Goal: Task Accomplishment & Management: Use online tool/utility

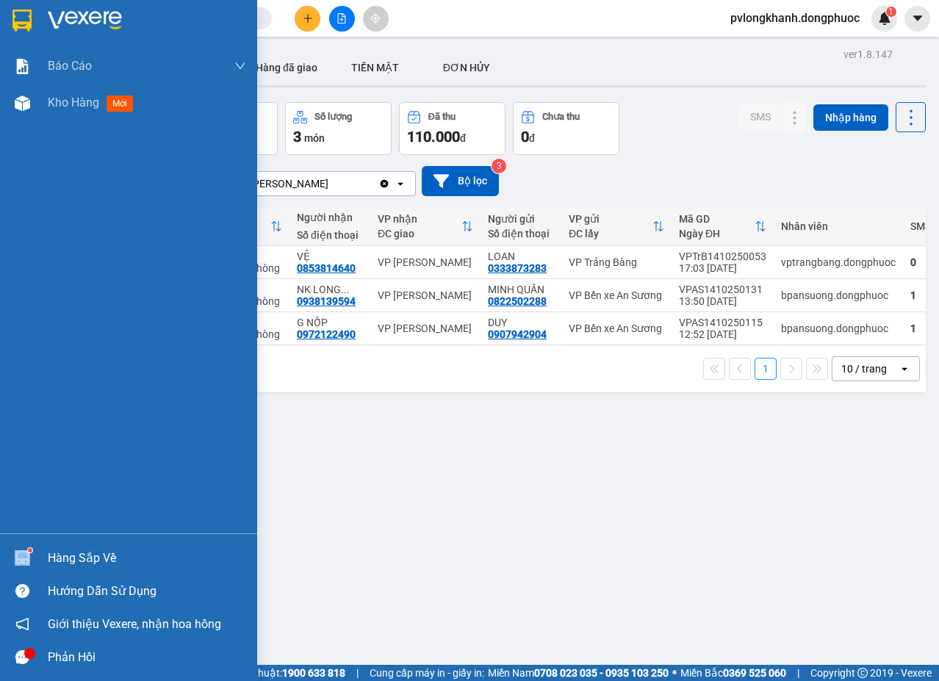
drag, startPoint x: 46, startPoint y: 557, endPoint x: 118, endPoint y: 554, distance: 71.4
click at [49, 557] on div "Hàng sắp về" at bounding box center [128, 558] width 257 height 33
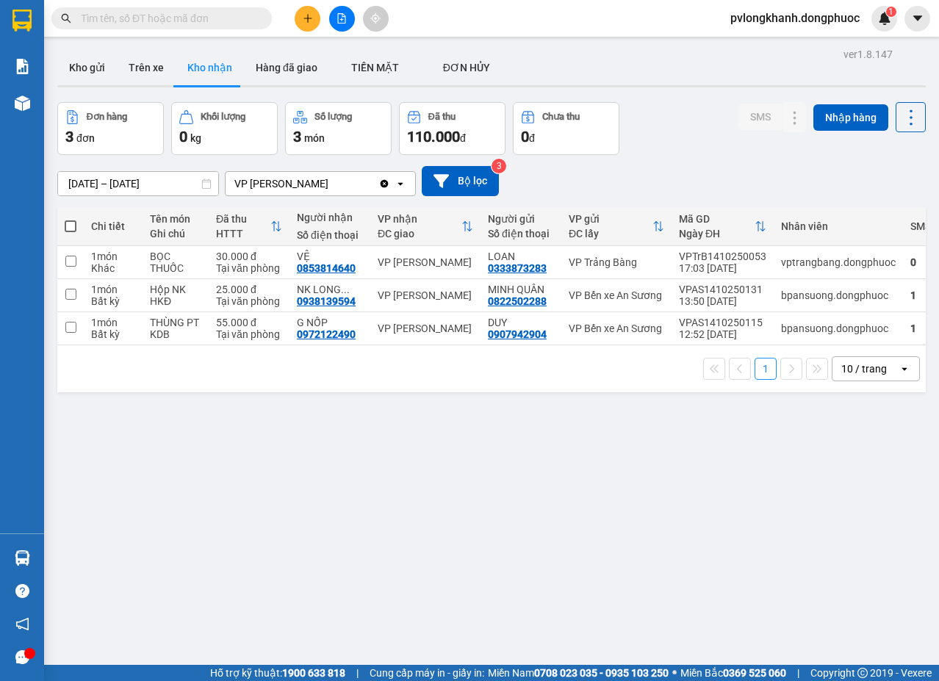
click at [346, 397] on section "Kết quả tìm kiếm ( 0 ) Bộ lọc No Data pvlongkhanh.dongphuoc 1 Báo cáo Mẫu 1: Bá…" at bounding box center [469, 340] width 939 height 681
click at [82, 62] on button "Kho gửi" at bounding box center [87, 67] width 60 height 35
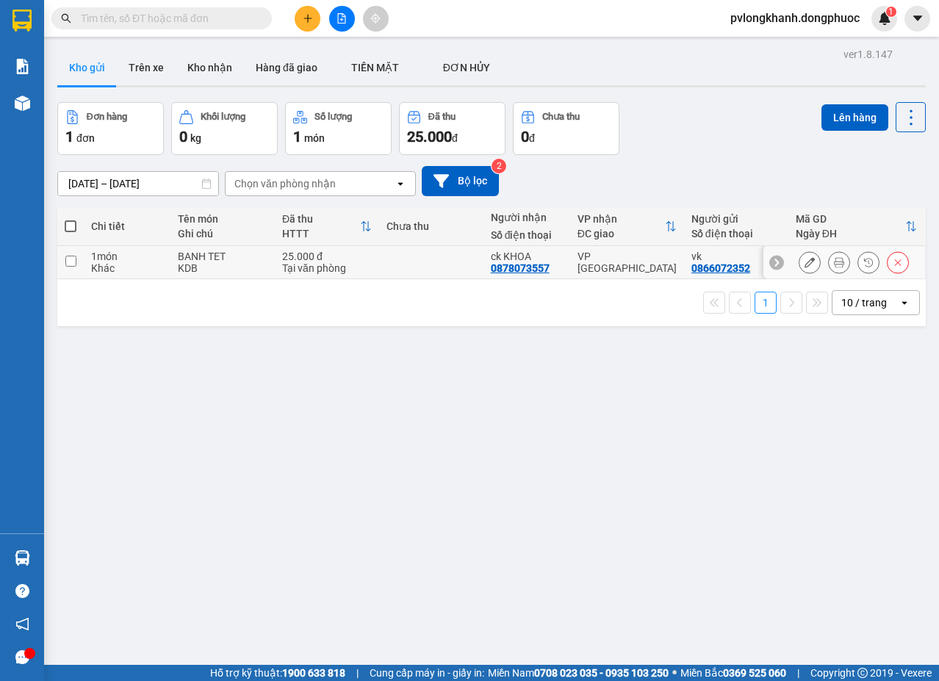
click at [209, 262] on div "BANH TET" at bounding box center [223, 257] width 90 height 12
checkbox input "true"
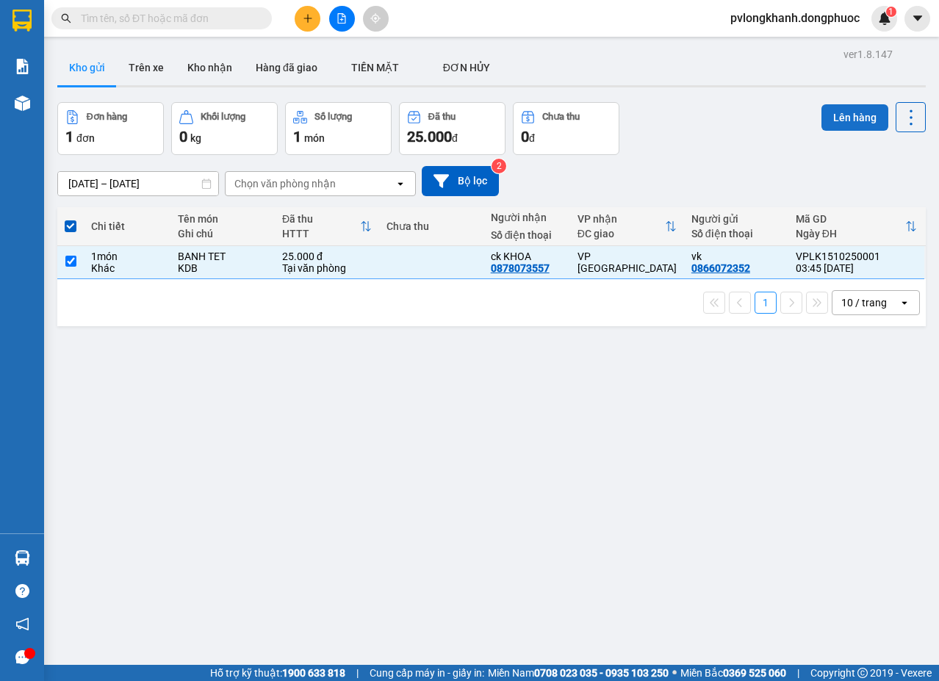
click at [845, 112] on button "Lên hàng" at bounding box center [855, 117] width 67 height 26
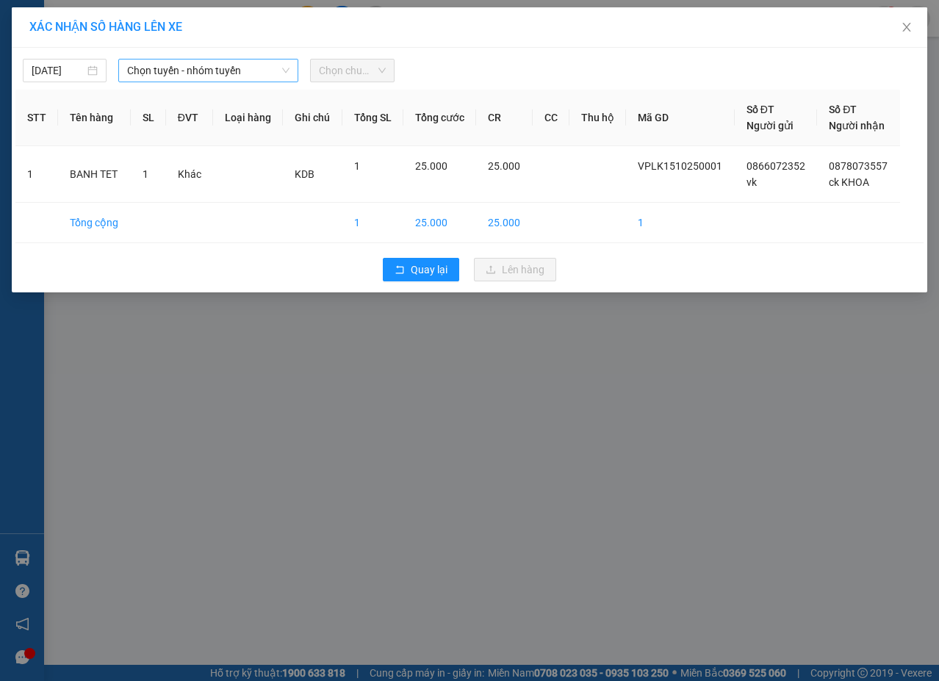
click at [172, 71] on span "Chọn tuyến - nhóm tuyến" at bounding box center [208, 71] width 162 height 22
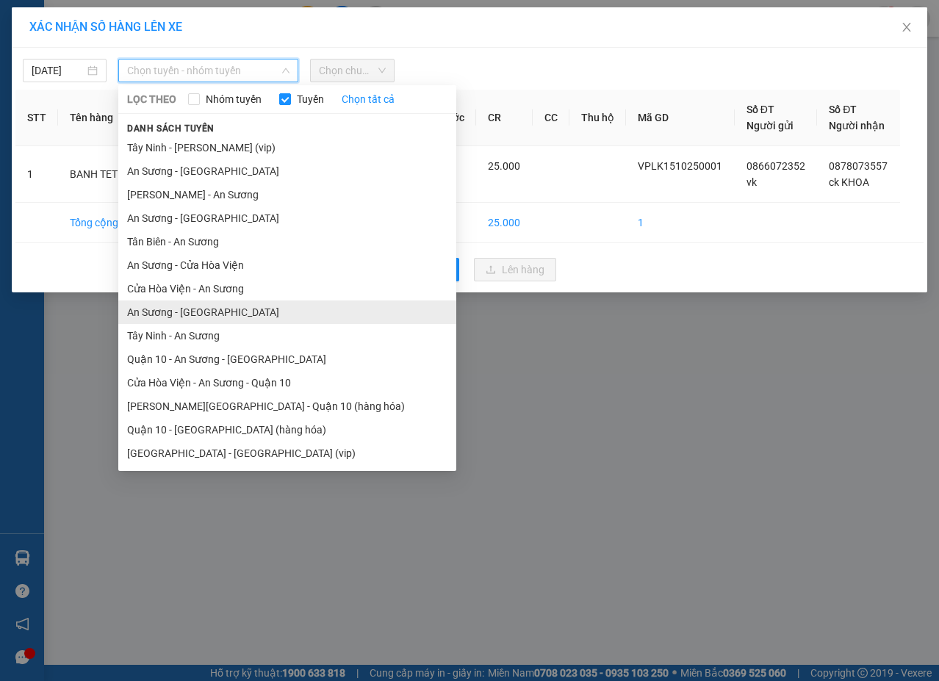
click at [201, 306] on li "An Sương - [GEOGRAPHIC_DATA]" at bounding box center [287, 313] width 338 height 24
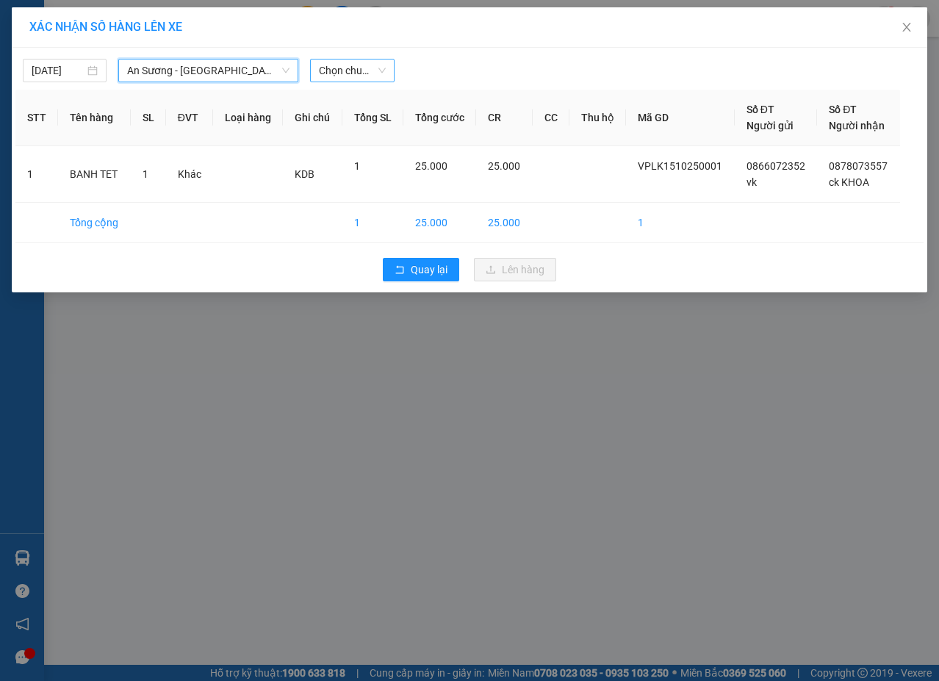
click at [350, 66] on span "Chọn chuyến" at bounding box center [352, 71] width 66 height 22
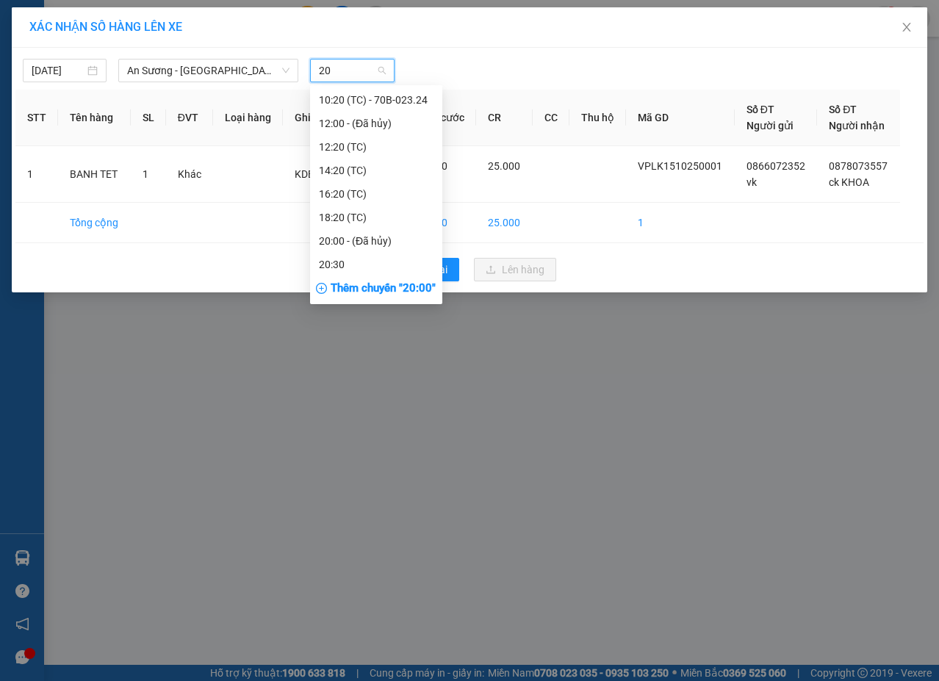
scroll to position [71, 0]
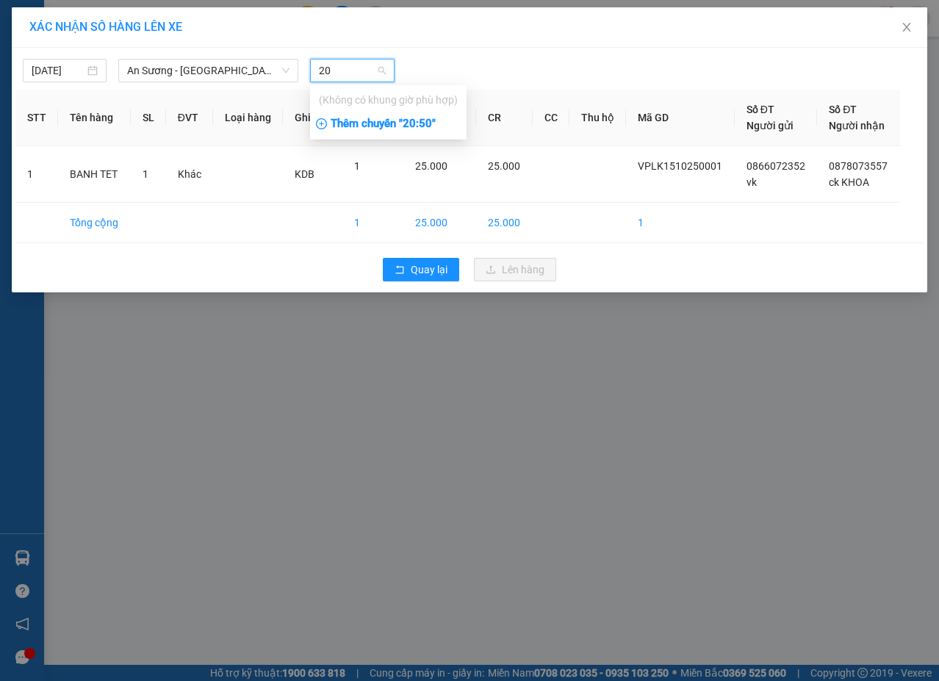
type input "2"
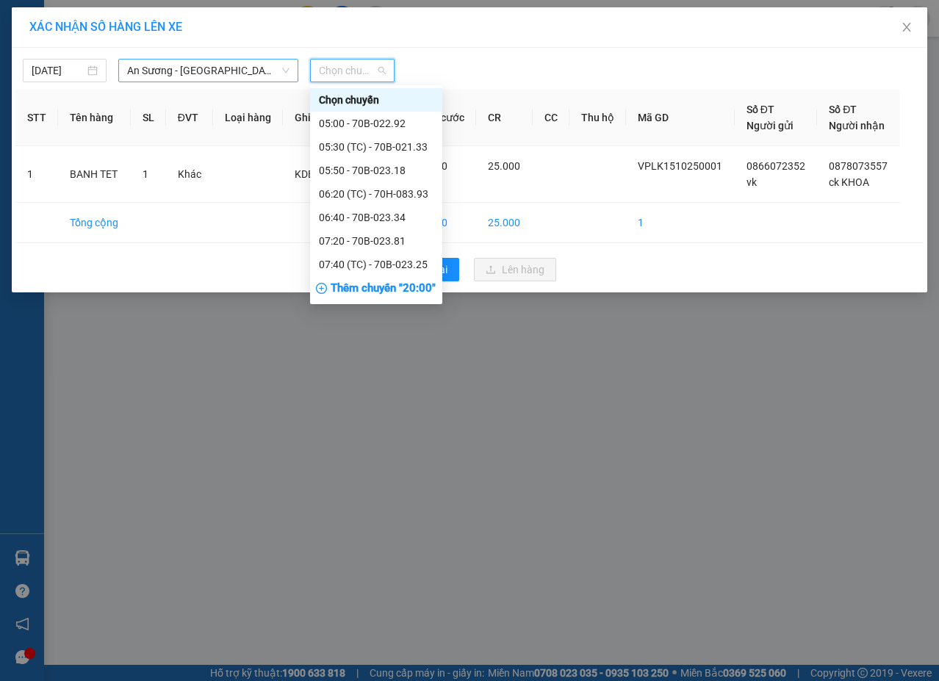
click at [260, 67] on span "An Sương - [GEOGRAPHIC_DATA]" at bounding box center [208, 71] width 162 height 22
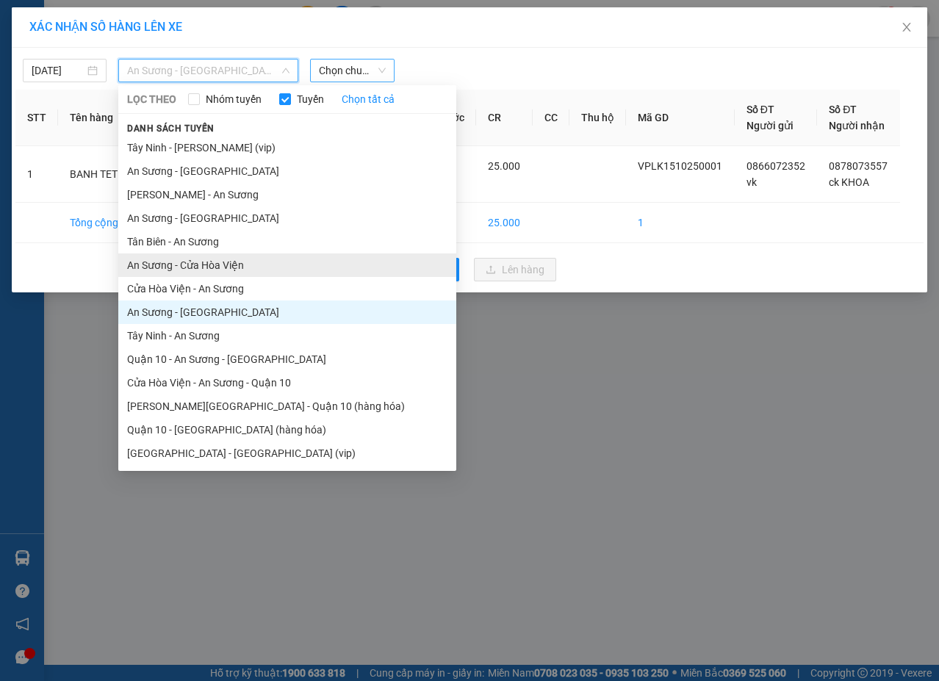
click at [230, 268] on li "An Sương - Cửa Hòa Viện" at bounding box center [287, 266] width 338 height 24
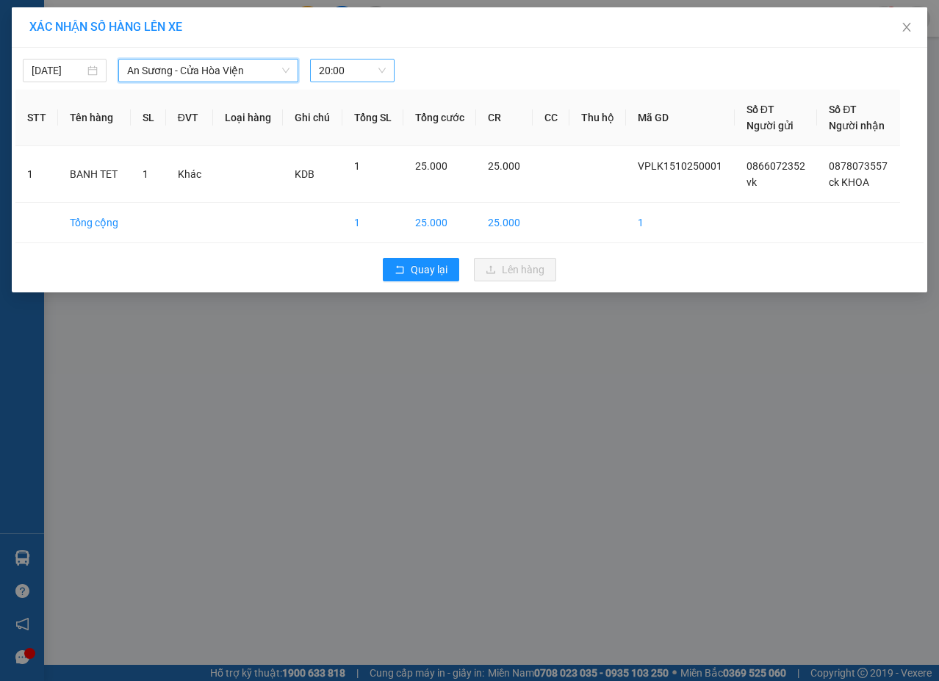
click at [346, 65] on span "20:00" at bounding box center [352, 71] width 66 height 22
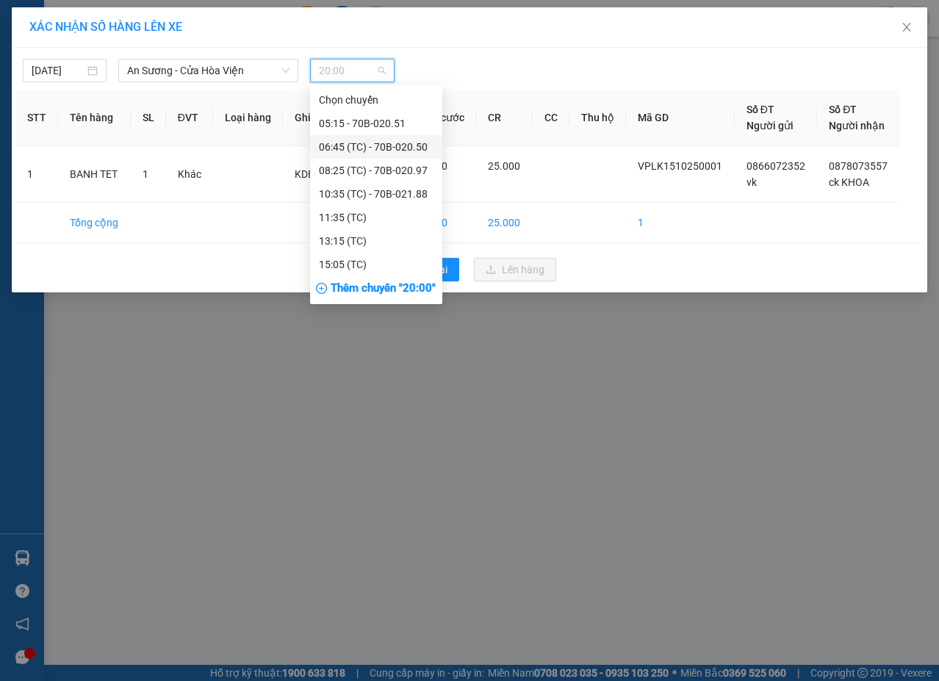
click at [383, 140] on div "06:45 (TC) - 70B-020.50" at bounding box center [376, 147] width 115 height 16
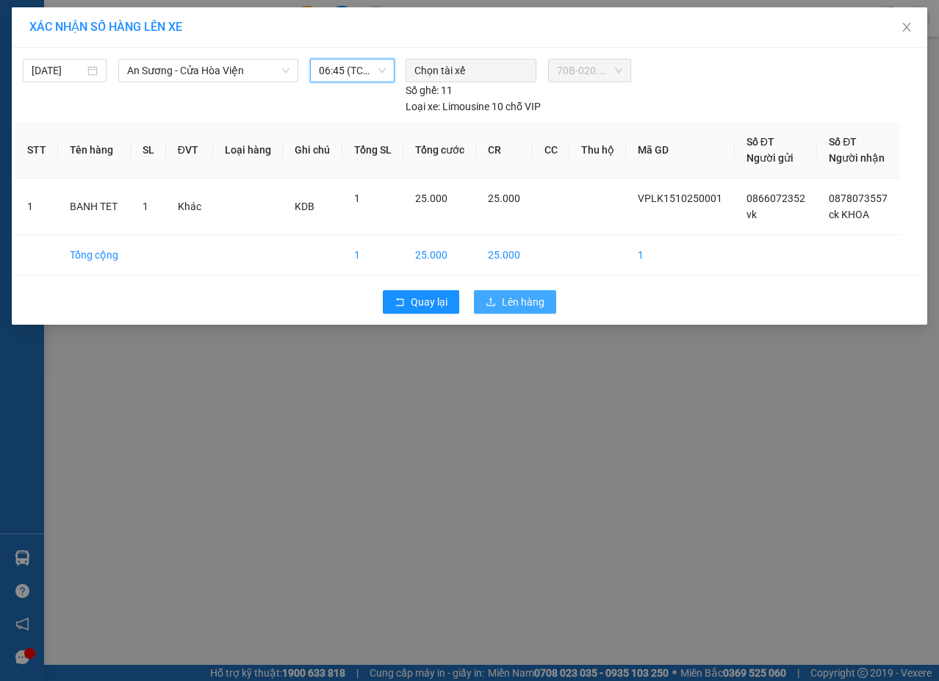
click at [527, 301] on span "Lên hàng" at bounding box center [523, 302] width 43 height 16
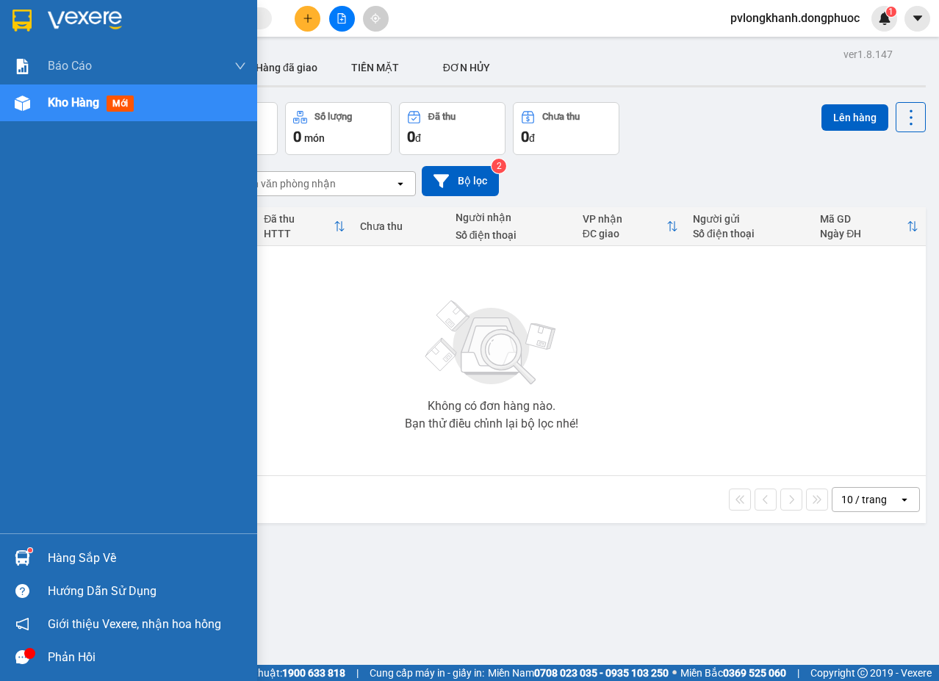
click at [77, 553] on div "Hàng sắp về" at bounding box center [147, 559] width 198 height 22
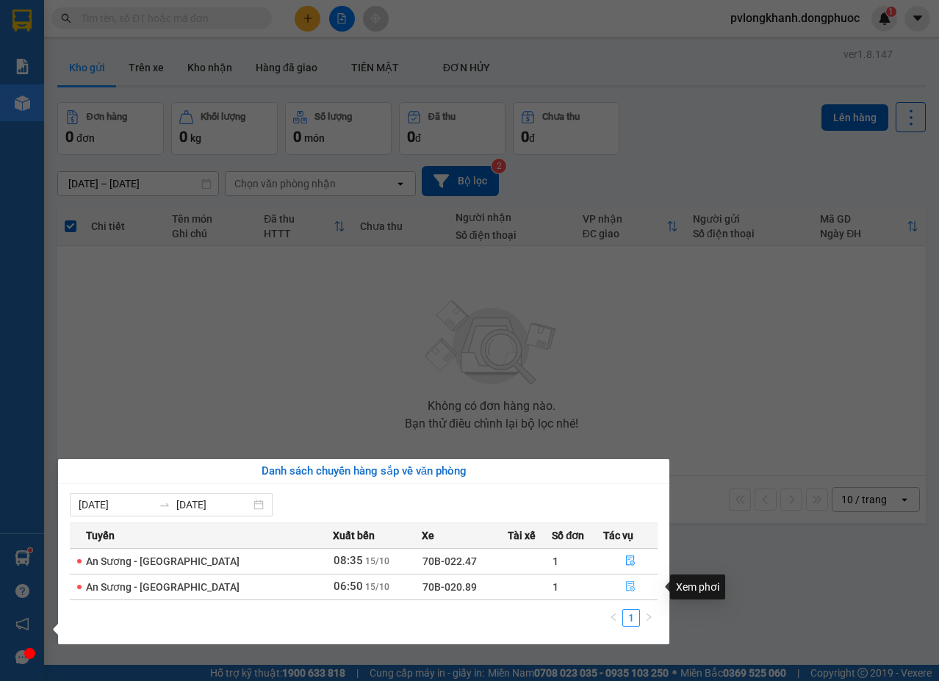
click at [626, 580] on button "button" at bounding box center [630, 588] width 53 height 24
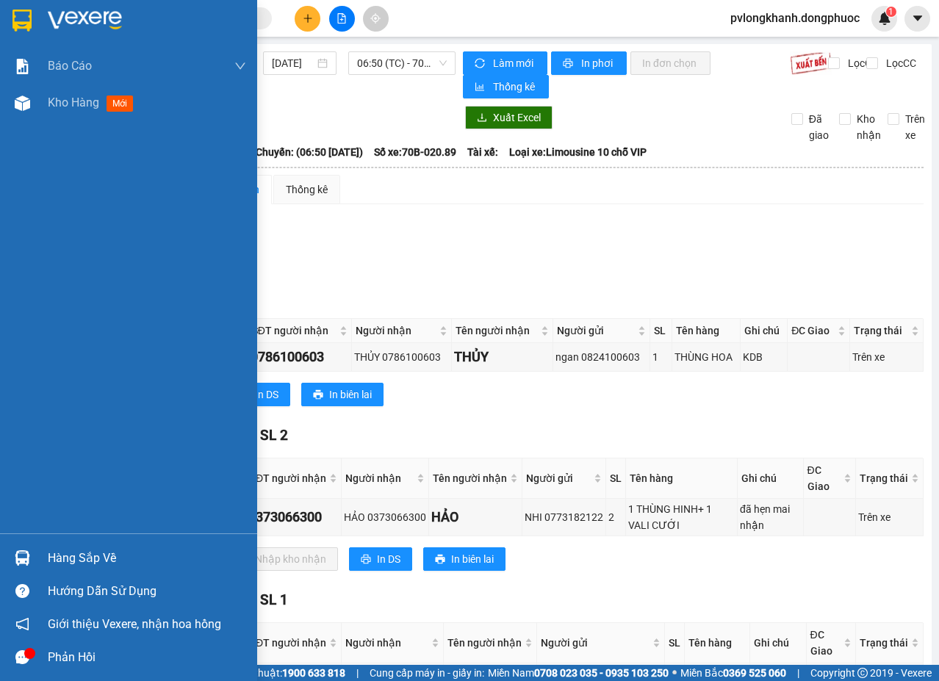
drag, startPoint x: 79, startPoint y: 562, endPoint x: 93, endPoint y: 558, distance: 13.9
click at [85, 562] on div "Hàng sắp về" at bounding box center [147, 559] width 198 height 22
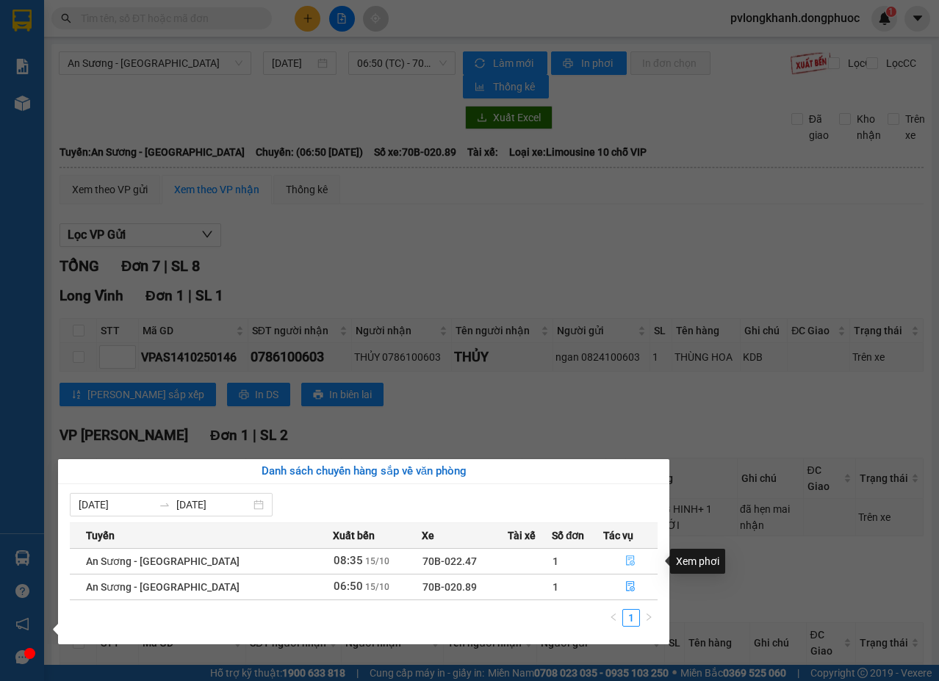
click at [626, 559] on icon "file-done" at bounding box center [631, 561] width 10 height 10
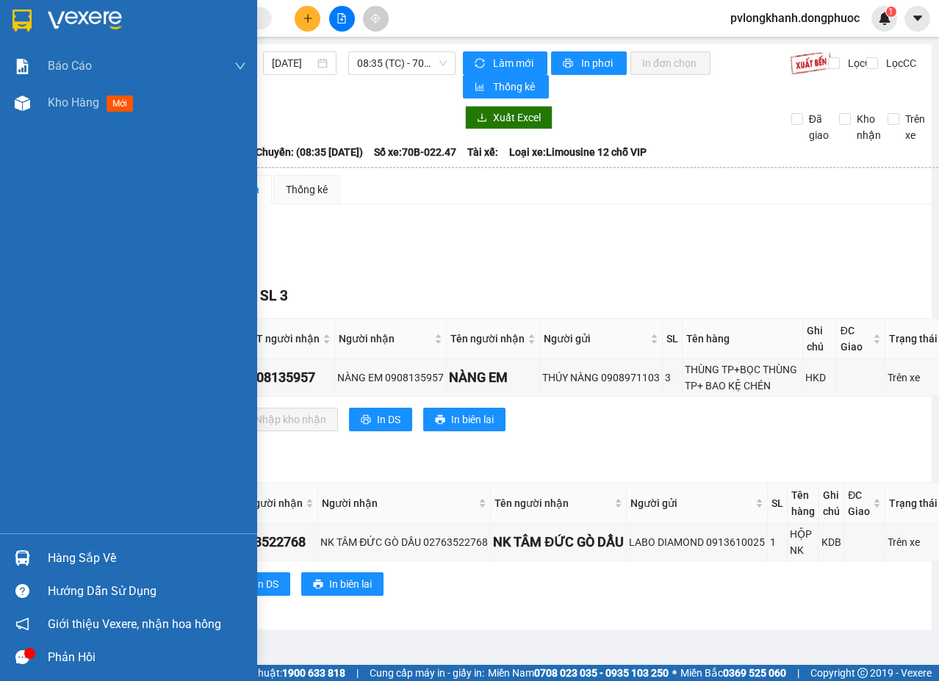
click at [96, 562] on div "Hàng sắp về" at bounding box center [147, 559] width 198 height 22
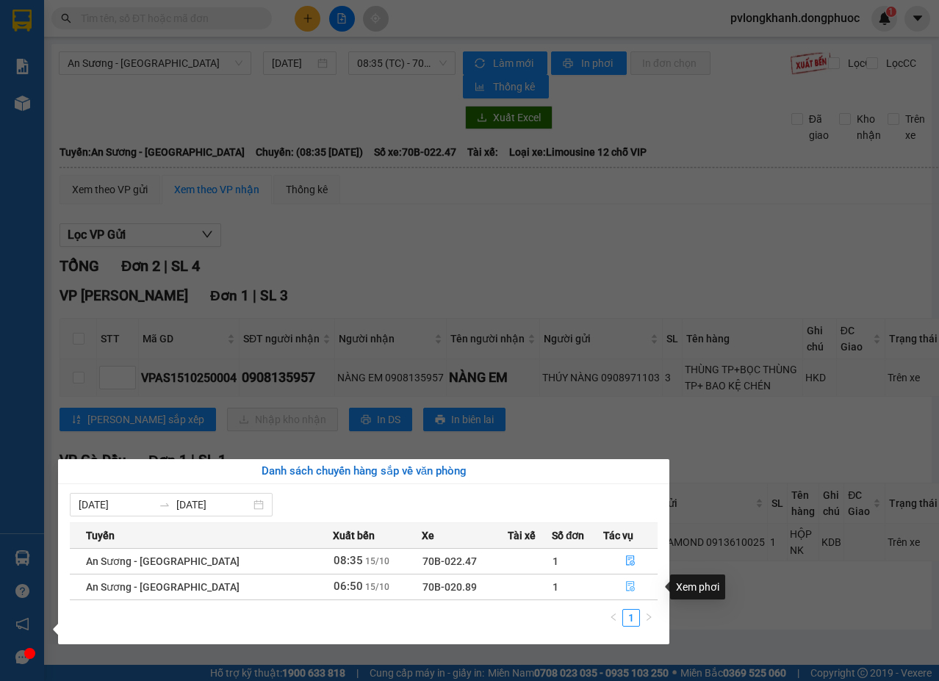
click at [626, 586] on icon "file-done" at bounding box center [630, 587] width 9 height 10
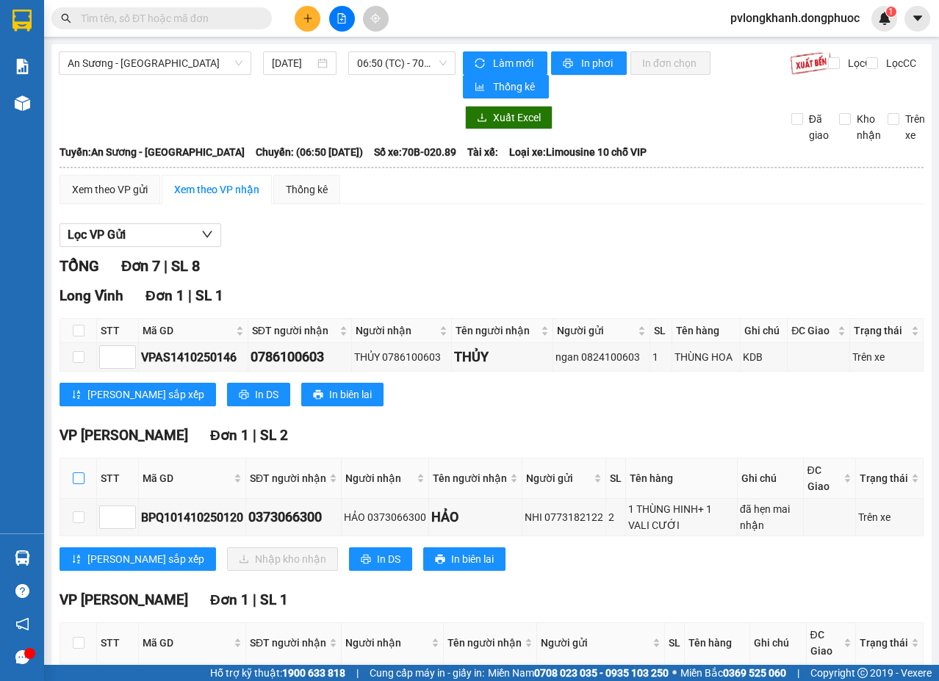
click at [76, 478] on input "checkbox" at bounding box center [79, 479] width 12 height 12
checkbox input "true"
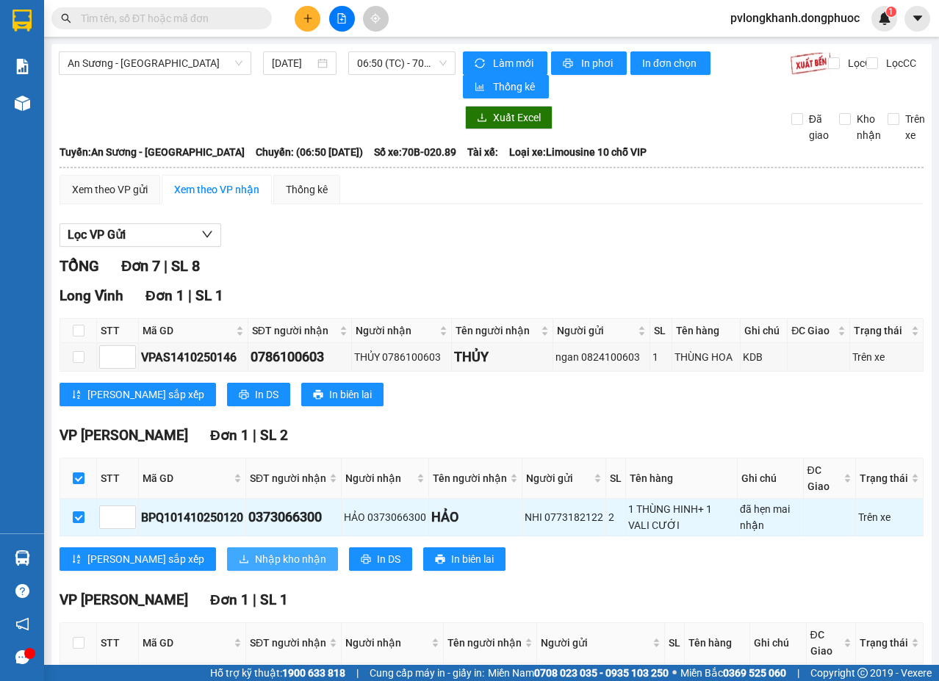
click at [255, 556] on span "Nhập kho nhận" at bounding box center [290, 559] width 71 height 16
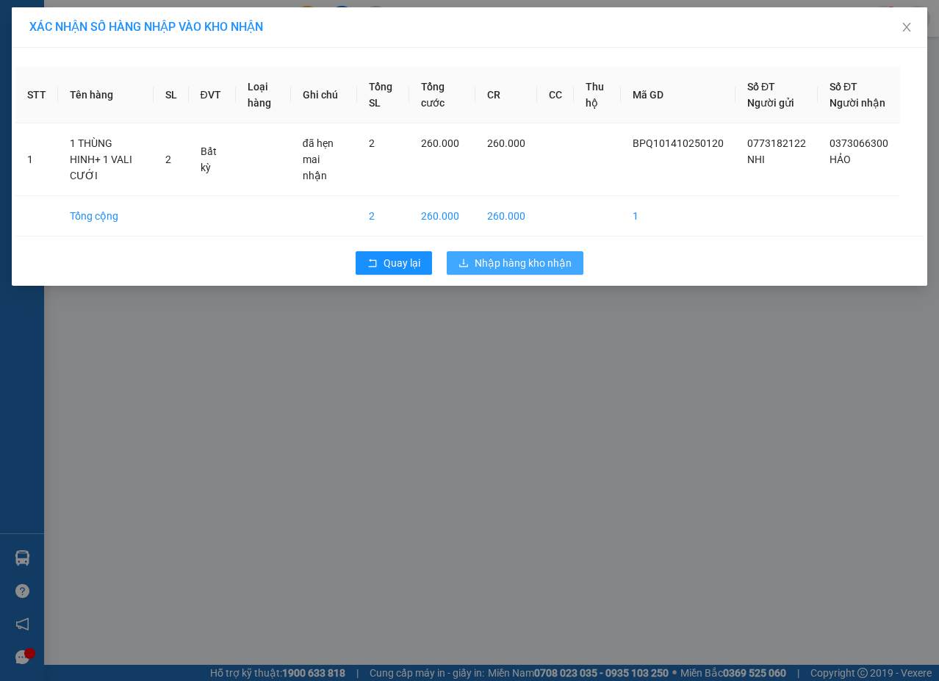
click at [490, 263] on span "Nhập hàng kho nhận" at bounding box center [523, 263] width 97 height 16
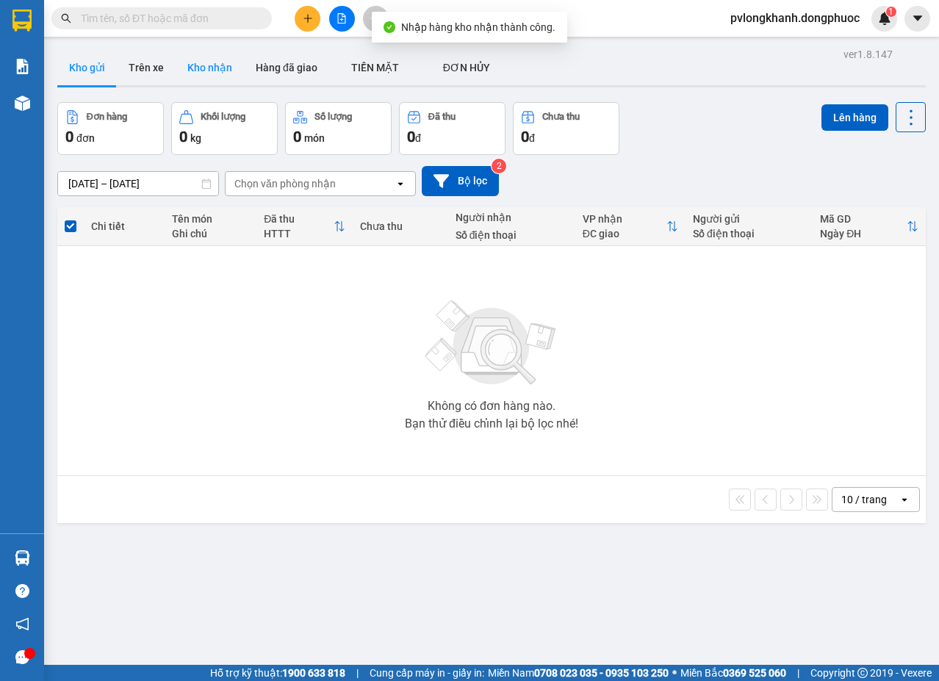
click at [215, 63] on button "Kho nhận" at bounding box center [210, 67] width 68 height 35
